Goal: Task Accomplishment & Management: Use online tool/utility

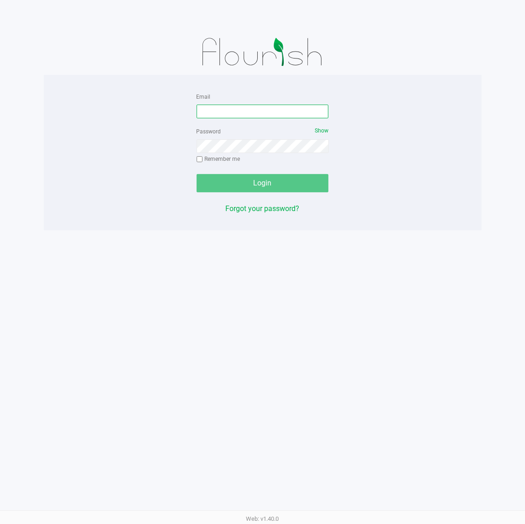
click at [233, 117] on input "Email" at bounding box center [263, 112] width 132 height 14
type input "[EMAIL_ADDRESS][DOMAIN_NAME]"
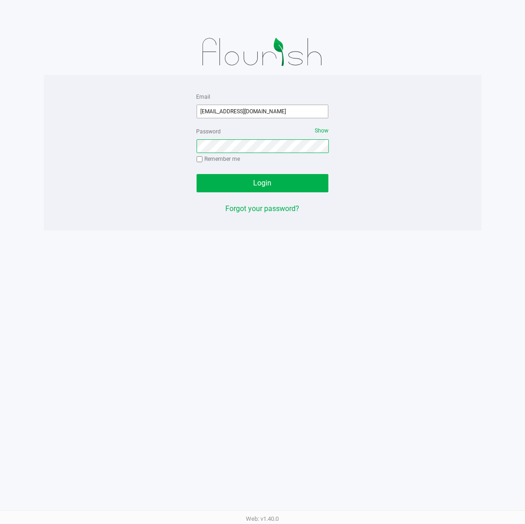
click at [197, 174] on button "Login" at bounding box center [263, 183] width 132 height 18
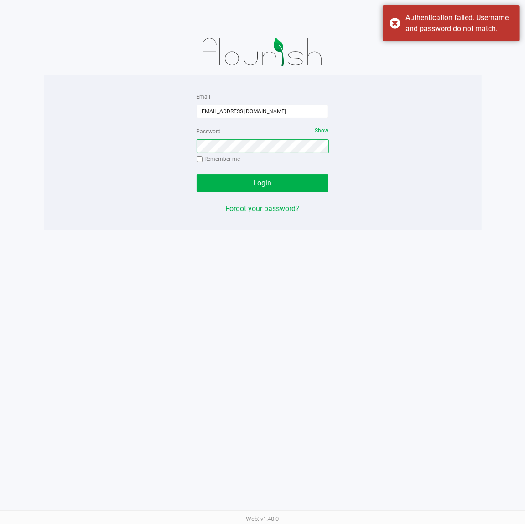
click at [197, 174] on button "Login" at bounding box center [263, 183] width 132 height 18
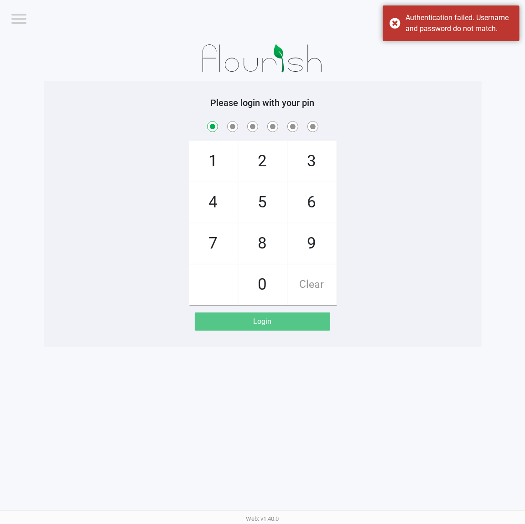
checkbox input "true"
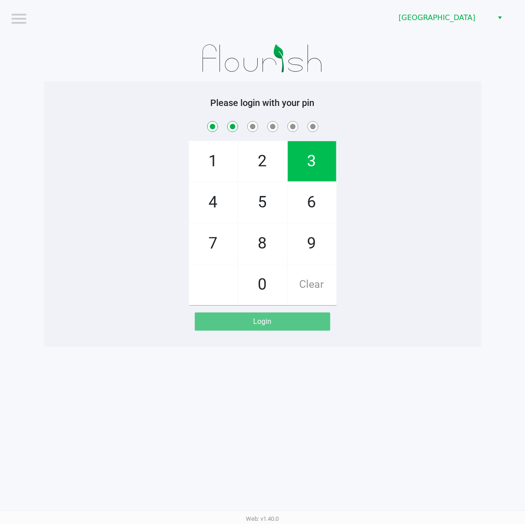
checkbox input "true"
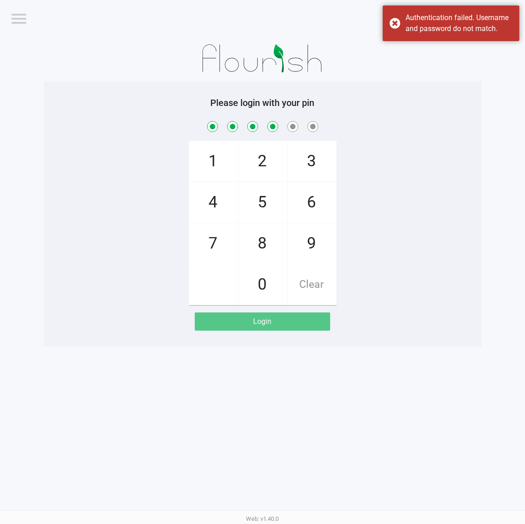
checkbox input "true"
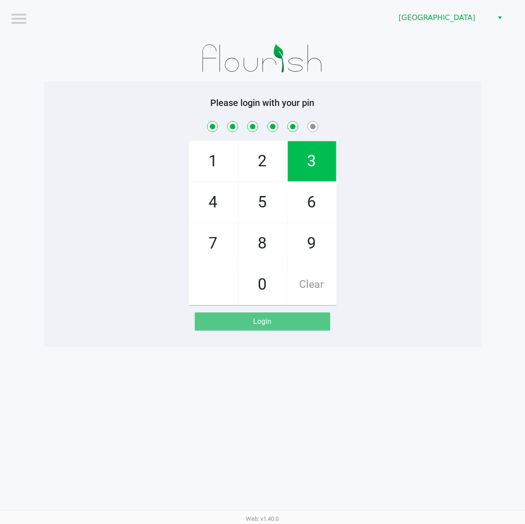
checkbox input "true"
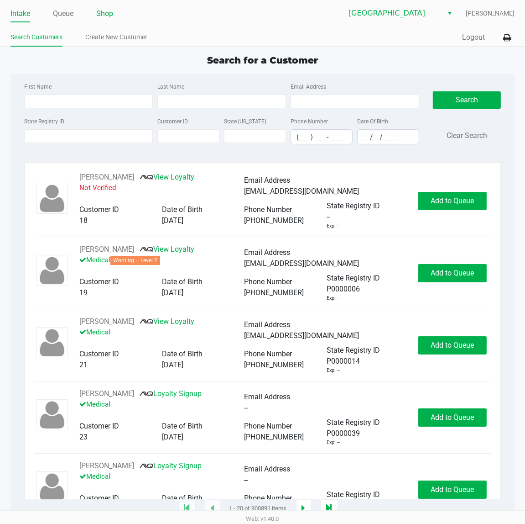
click at [107, 17] on link "Shop" at bounding box center [104, 13] width 17 height 13
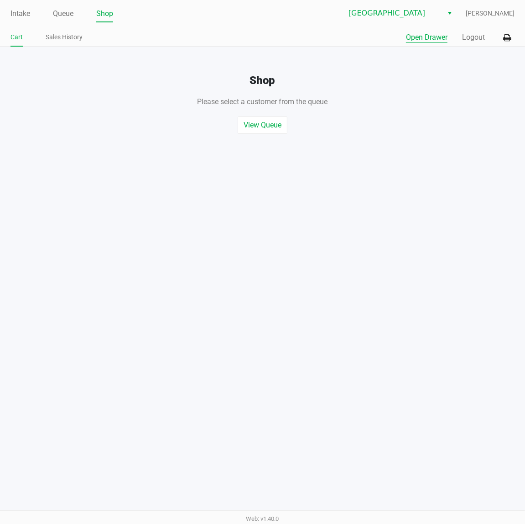
click at [432, 40] on button "Open Drawer" at bounding box center [427, 37] width 42 height 11
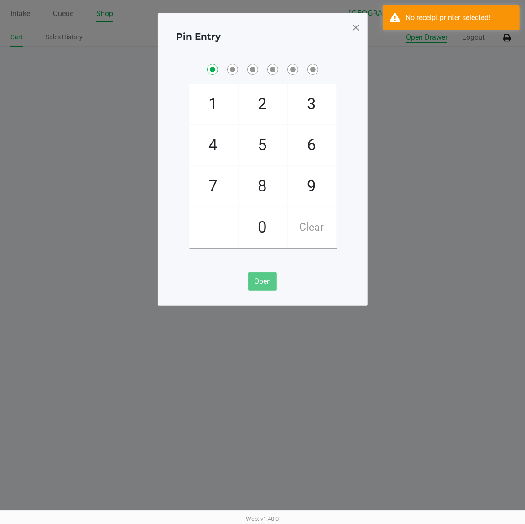
checkbox input "true"
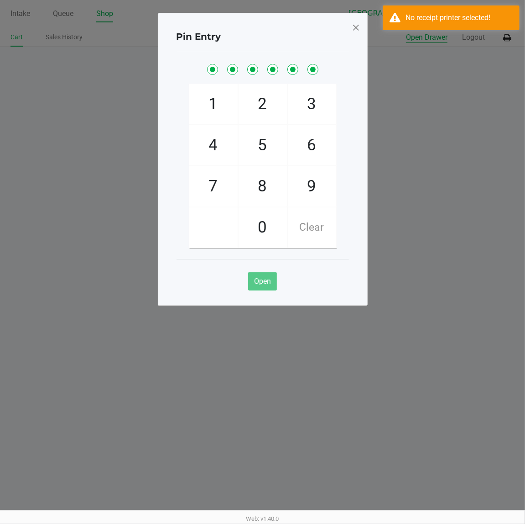
checkbox input "true"
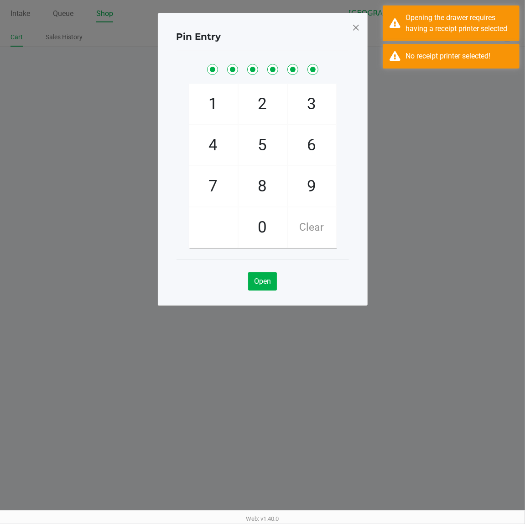
click at [356, 28] on span at bounding box center [356, 27] width 8 height 15
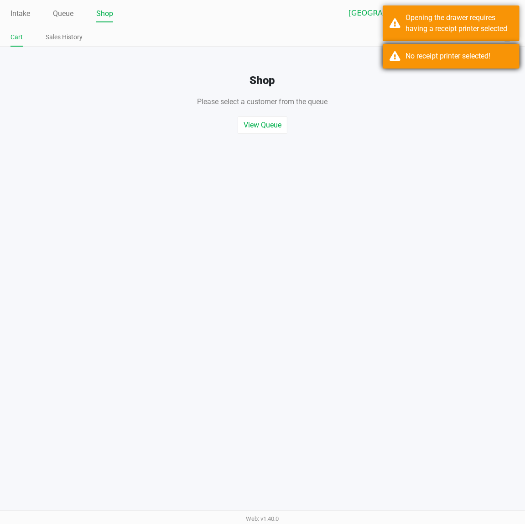
click at [462, 56] on div "No receipt printer selected!" at bounding box center [459, 56] width 107 height 11
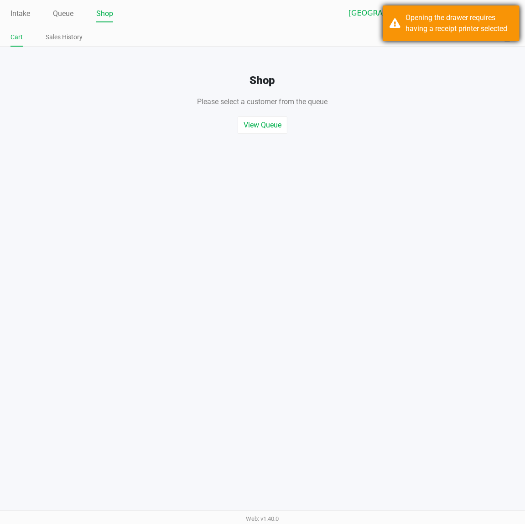
click at [468, 24] on div "Opening the drawer requires having a receipt printer selected" at bounding box center [459, 23] width 107 height 22
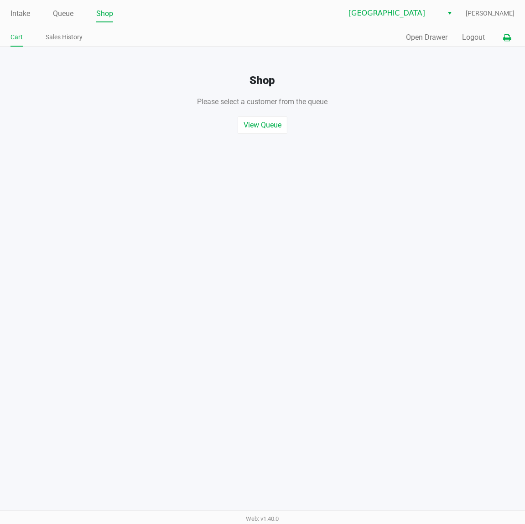
click at [507, 37] on icon at bounding box center [508, 38] width 8 height 6
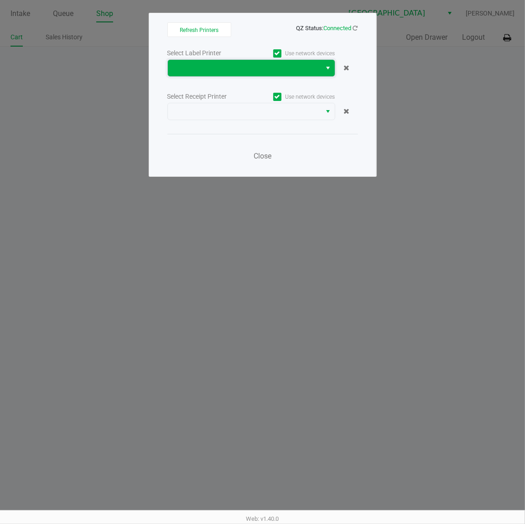
click at [226, 65] on span at bounding box center [244, 68] width 143 height 11
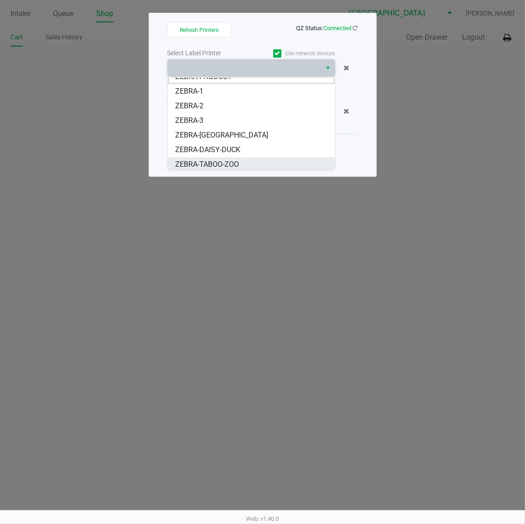
scroll to position [11, 0]
click at [218, 160] on span "ZEBRA-TABOO-ZOO" at bounding box center [207, 162] width 64 height 11
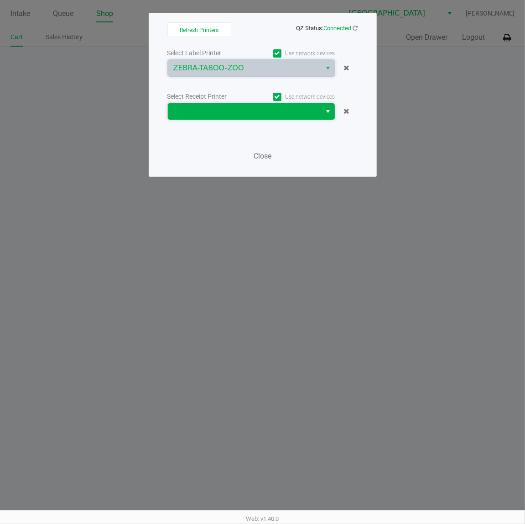
click at [262, 115] on span at bounding box center [244, 111] width 143 height 11
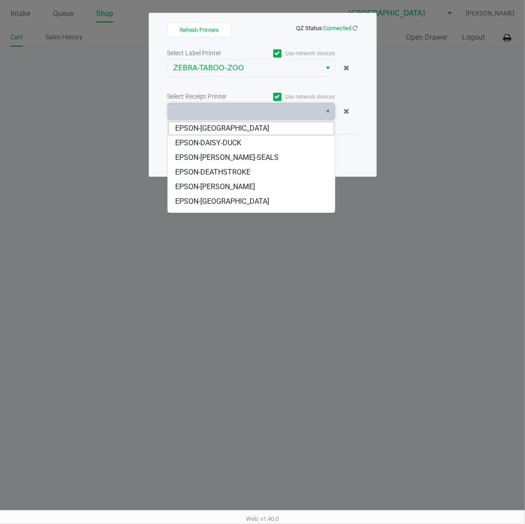
click at [220, 161] on span "EPSON-DAN-SEALS" at bounding box center [227, 157] width 104 height 11
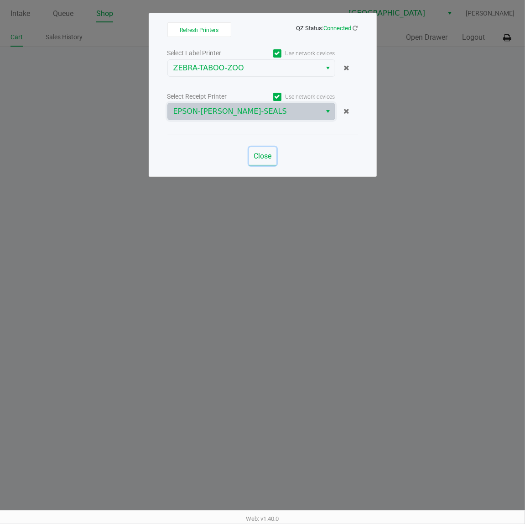
click at [263, 156] on span "Close" at bounding box center [263, 156] width 18 height 9
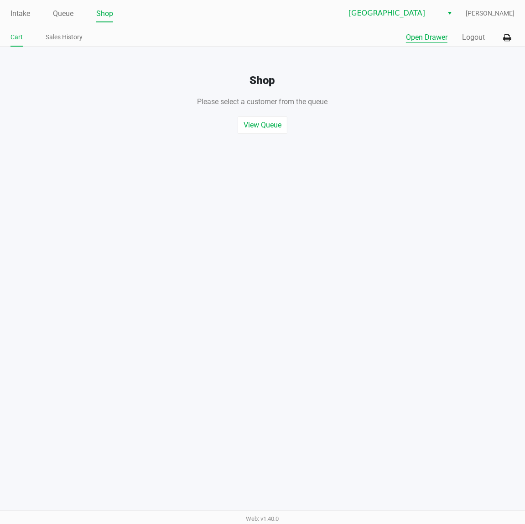
click at [428, 35] on button "Open Drawer" at bounding box center [427, 37] width 42 height 11
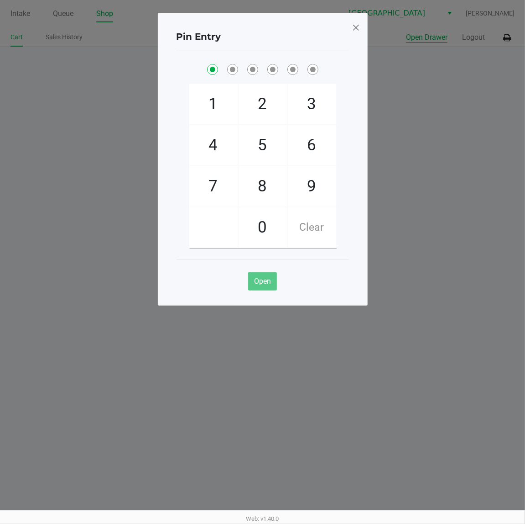
checkbox input "true"
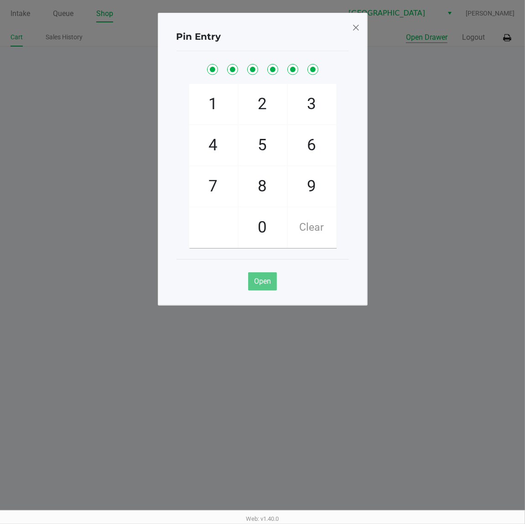
checkbox input "true"
click at [359, 30] on span at bounding box center [356, 27] width 8 height 15
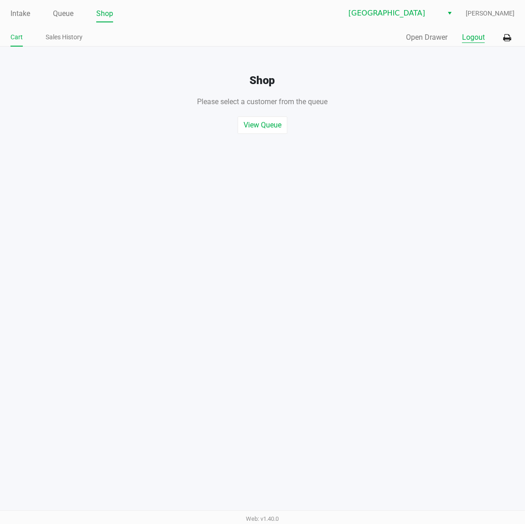
click at [478, 37] on button "Logout" at bounding box center [473, 37] width 23 height 11
